Goal: Find specific page/section: Find specific page/section

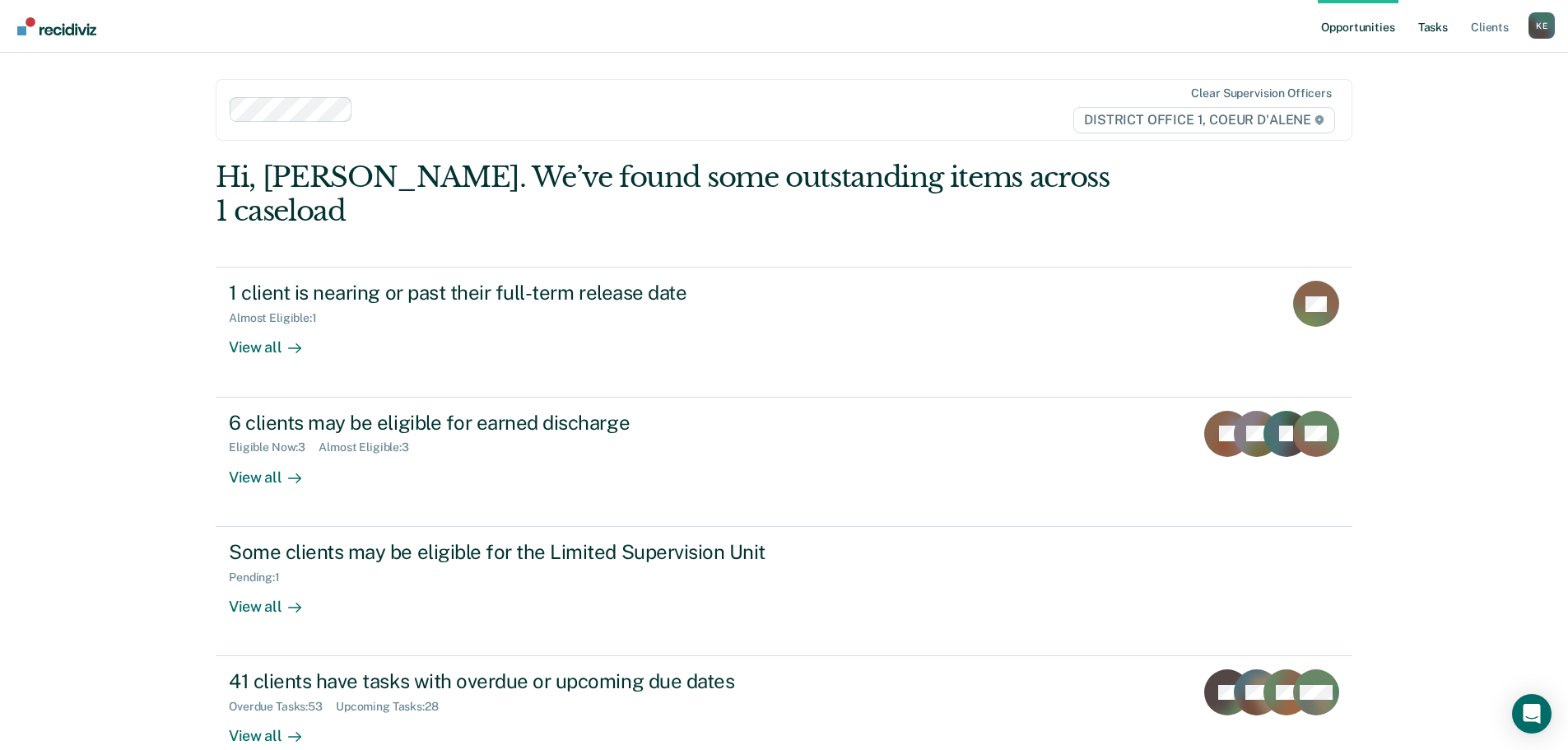
click at [1428, 17] on link "Tasks" at bounding box center [1433, 26] width 36 height 53
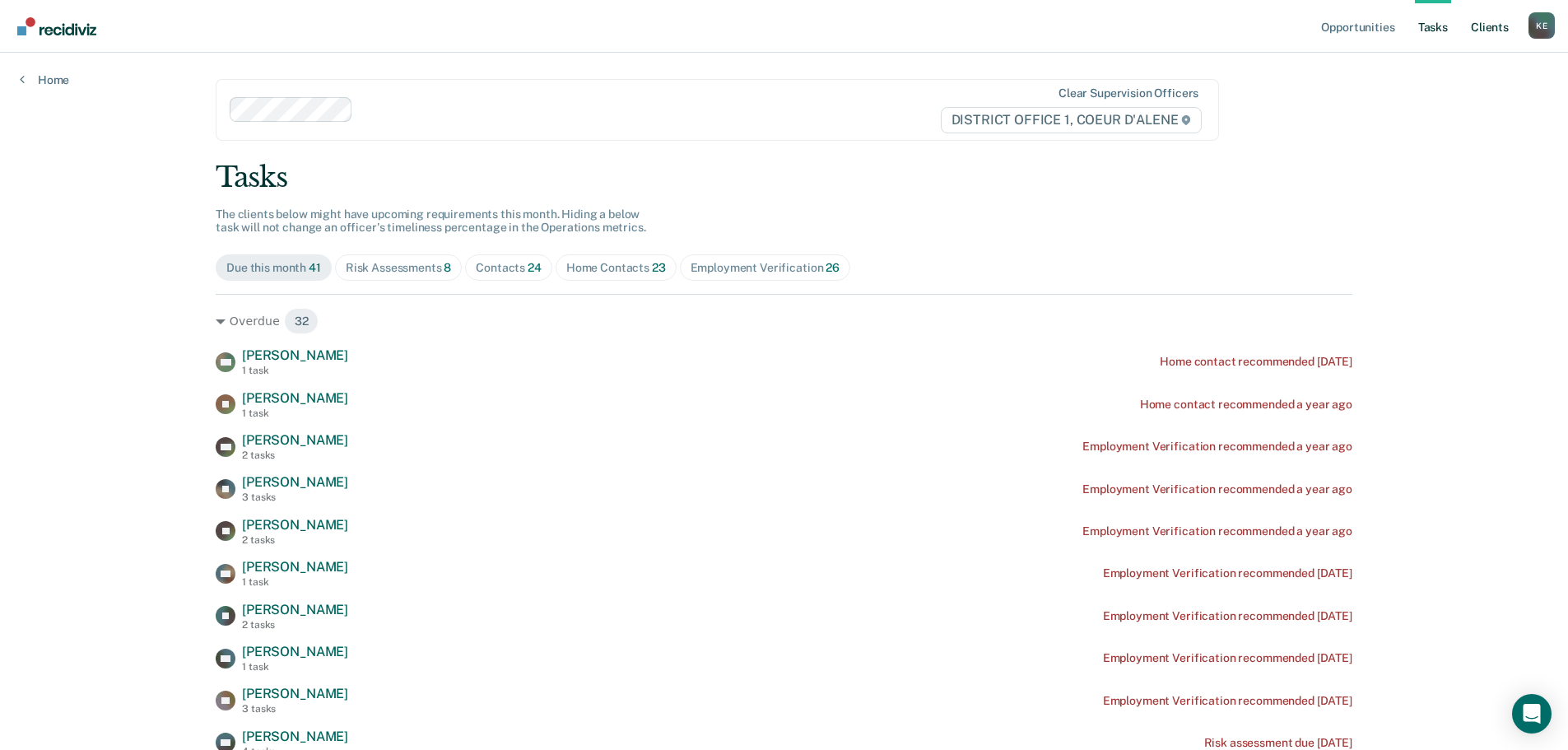
click at [1482, 25] on link "Client s" at bounding box center [1489, 26] width 44 height 53
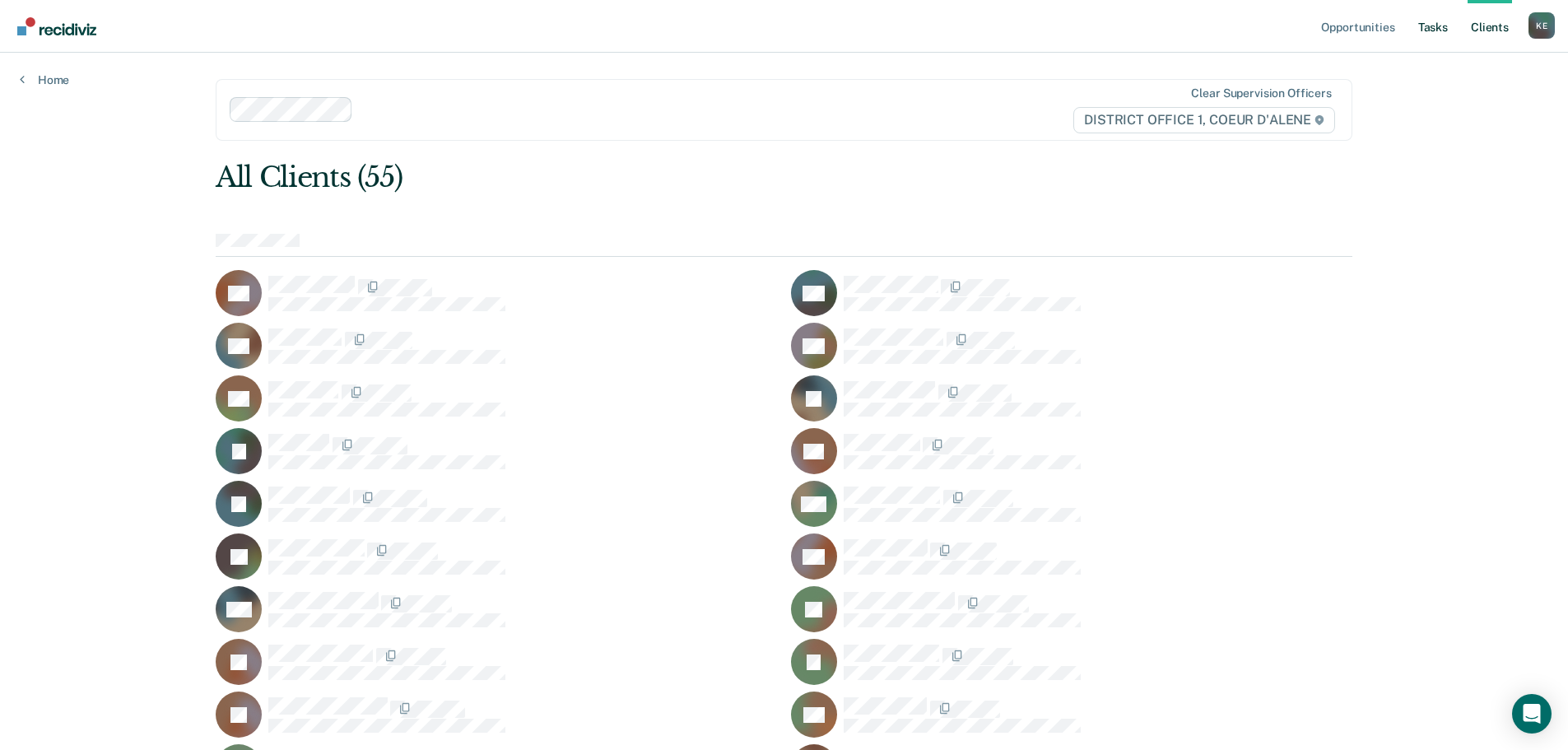
click at [1425, 24] on link "Tasks" at bounding box center [1433, 26] width 36 height 53
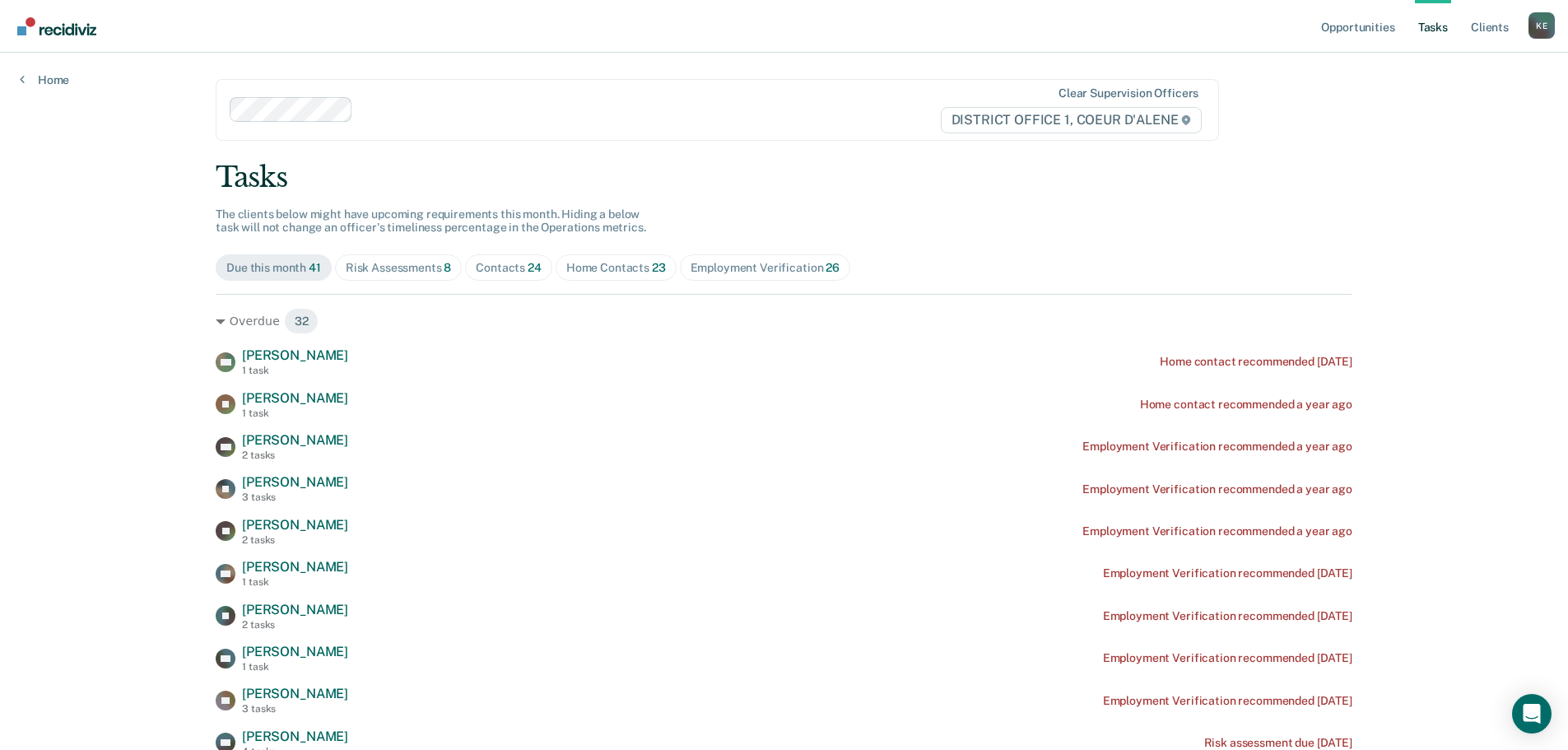
click at [374, 266] on div "Risk Assessments 8" at bounding box center [399, 268] width 106 height 14
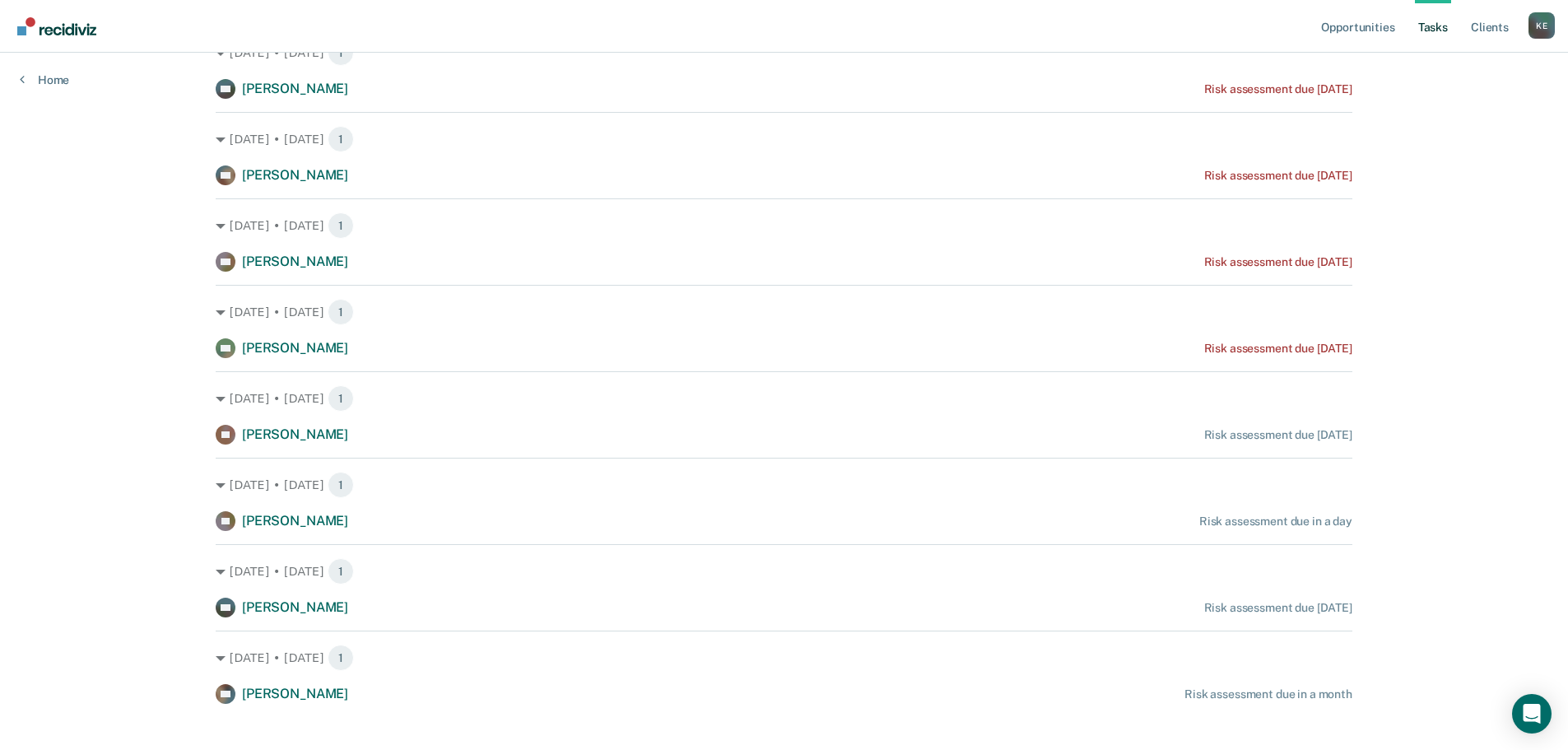
scroll to position [288, 0]
